Goal: Task Accomplishment & Management: Manage account settings

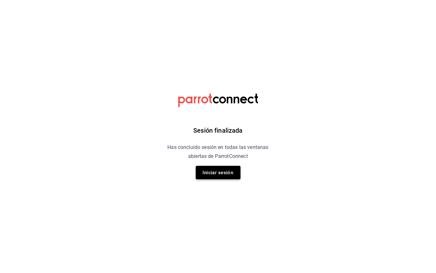
click at [223, 169] on button "Iniciar sesión" at bounding box center [218, 172] width 45 height 13
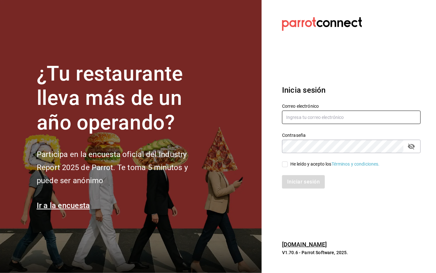
type input "[EMAIL_ADDRESS][DOMAIN_NAME]"
